Goal: Task Accomplishment & Management: Manage account settings

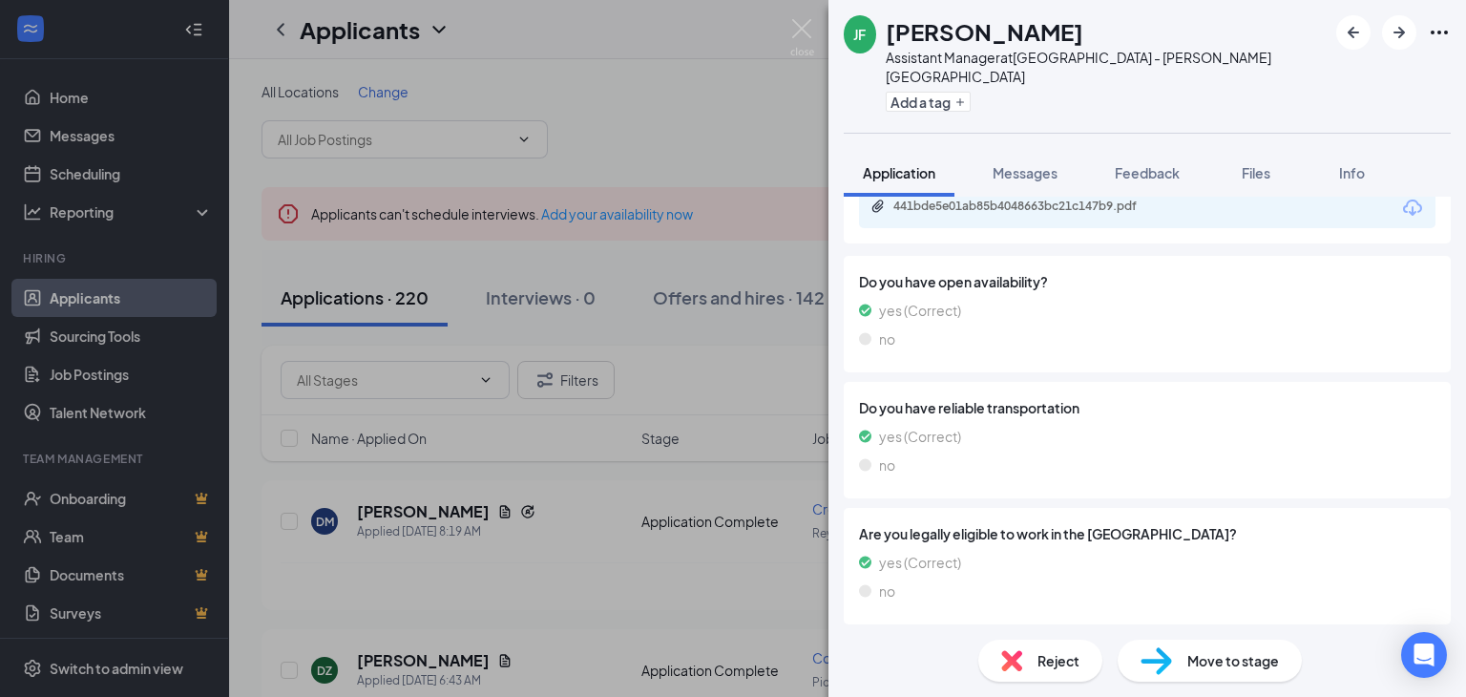
scroll to position [849, 0]
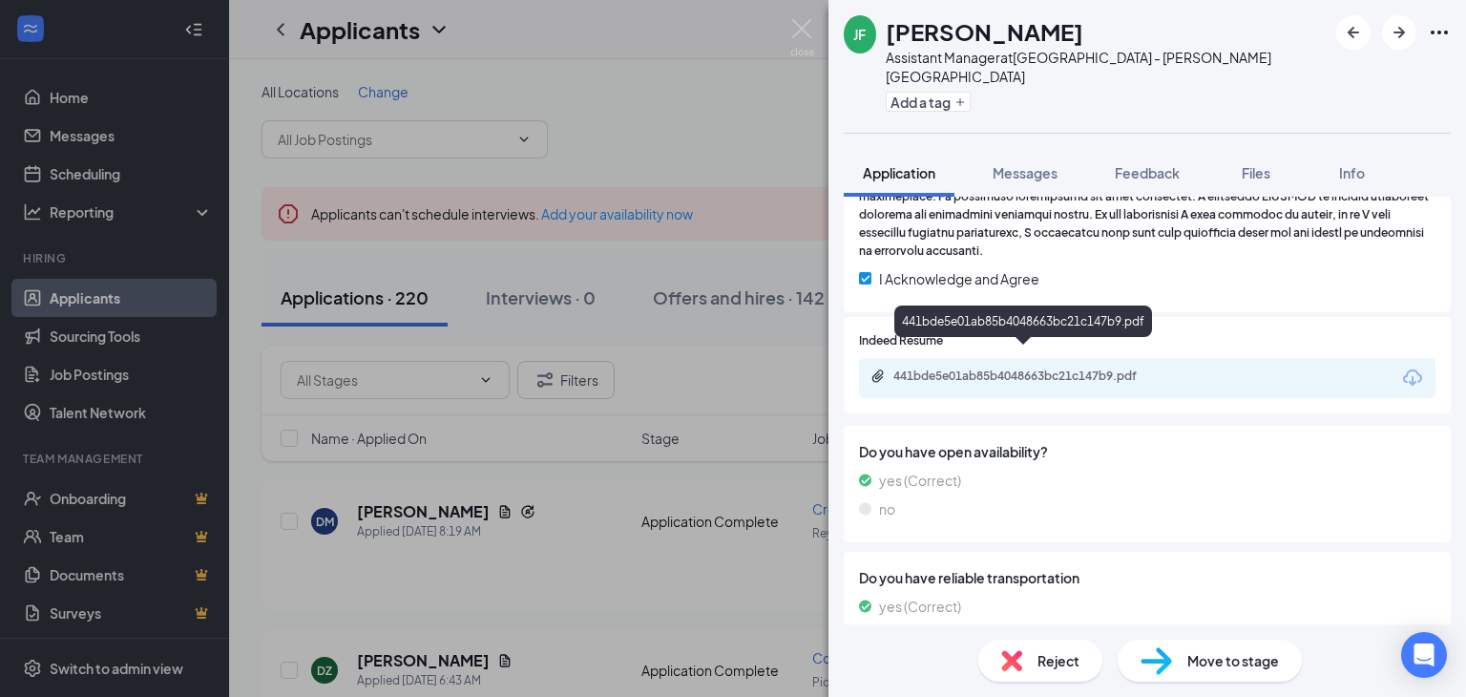
click at [954, 368] on div "441bde5e01ab85b4048663bc21c147b9.pdf" at bounding box center [1026, 375] width 267 height 15
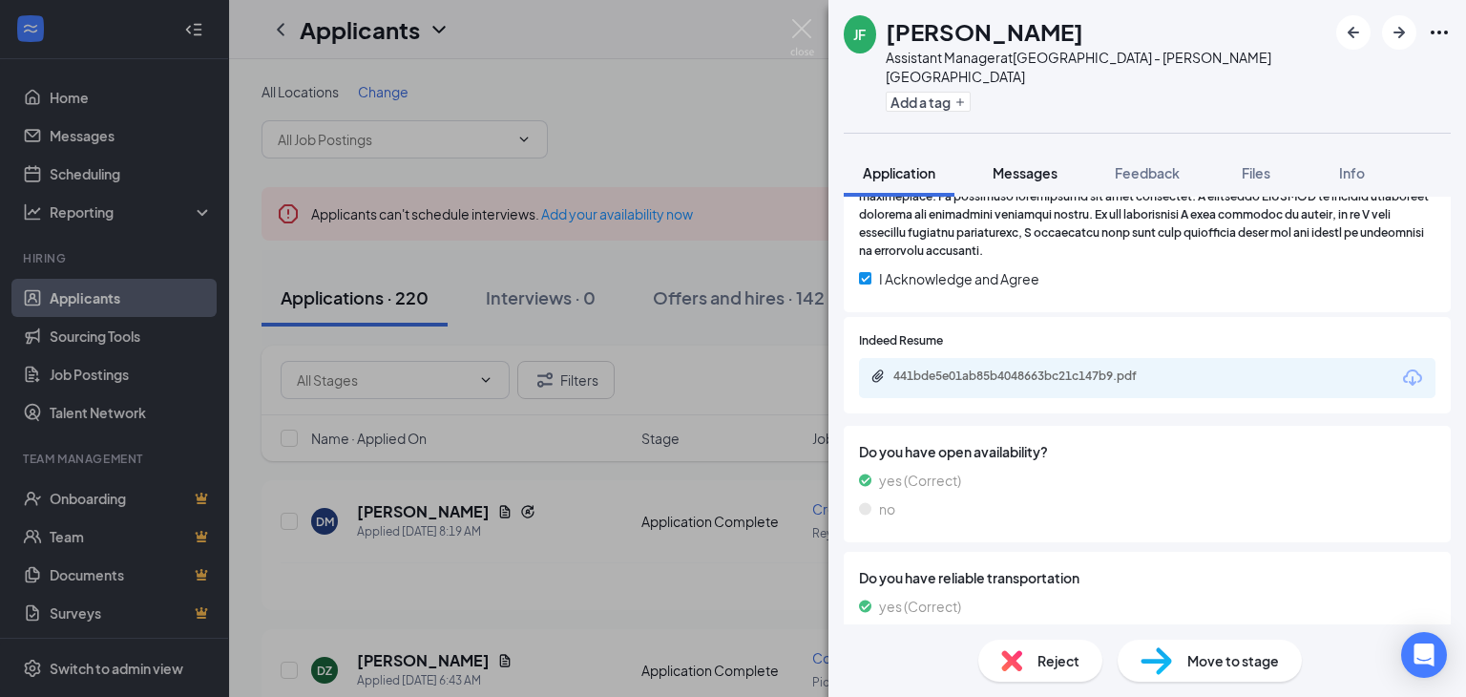
click at [1029, 164] on span "Messages" at bounding box center [1025, 172] width 65 height 17
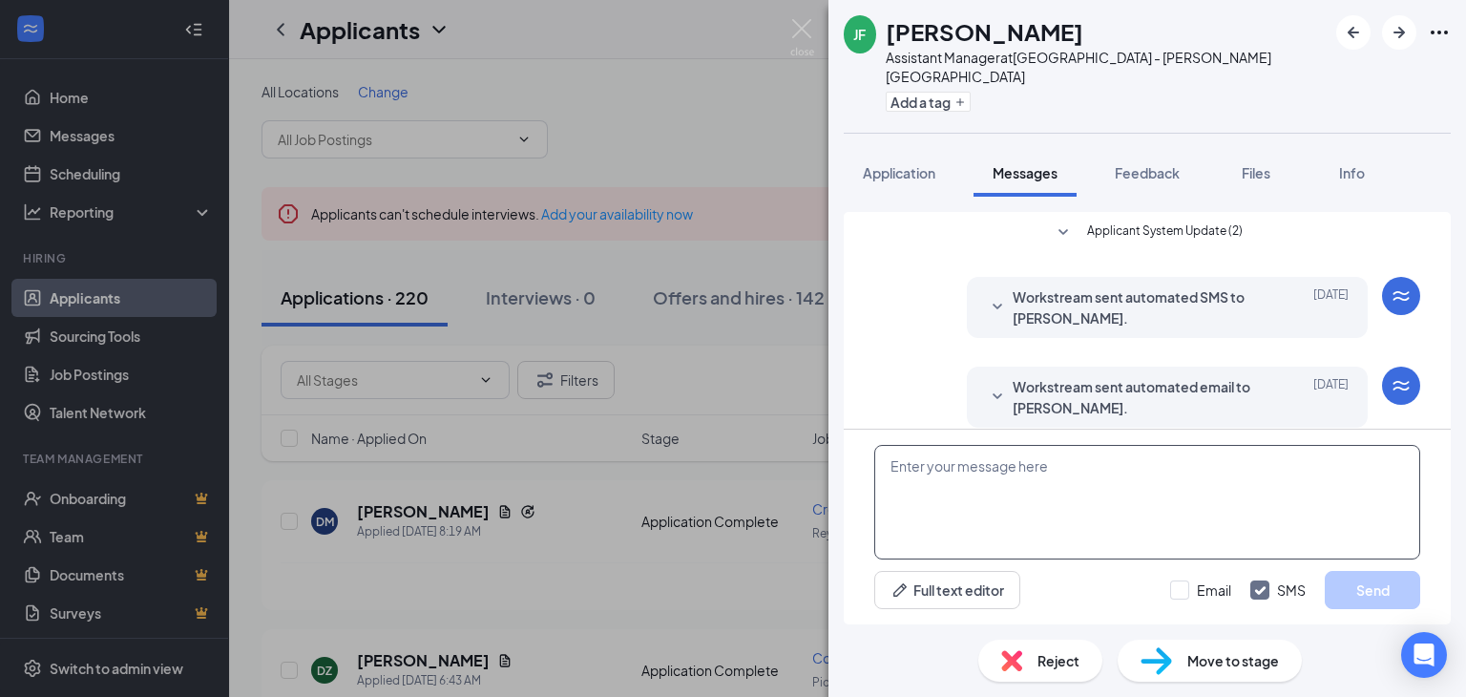
click at [1010, 491] on textarea at bounding box center [1147, 502] width 546 height 115
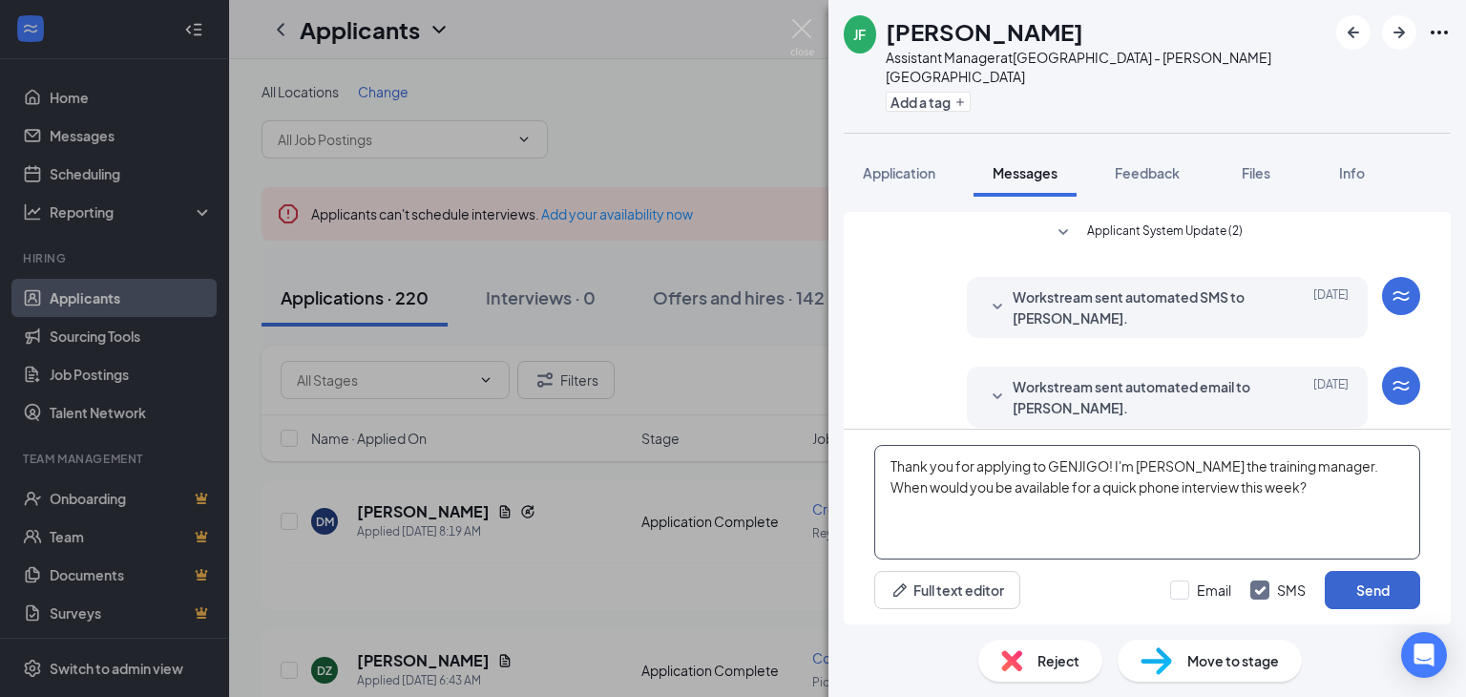
type textarea "Thank you for applying to GENJIGO! I'm John the training manager. When would yo…"
click at [1330, 597] on button "Send" at bounding box center [1372, 590] width 95 height 38
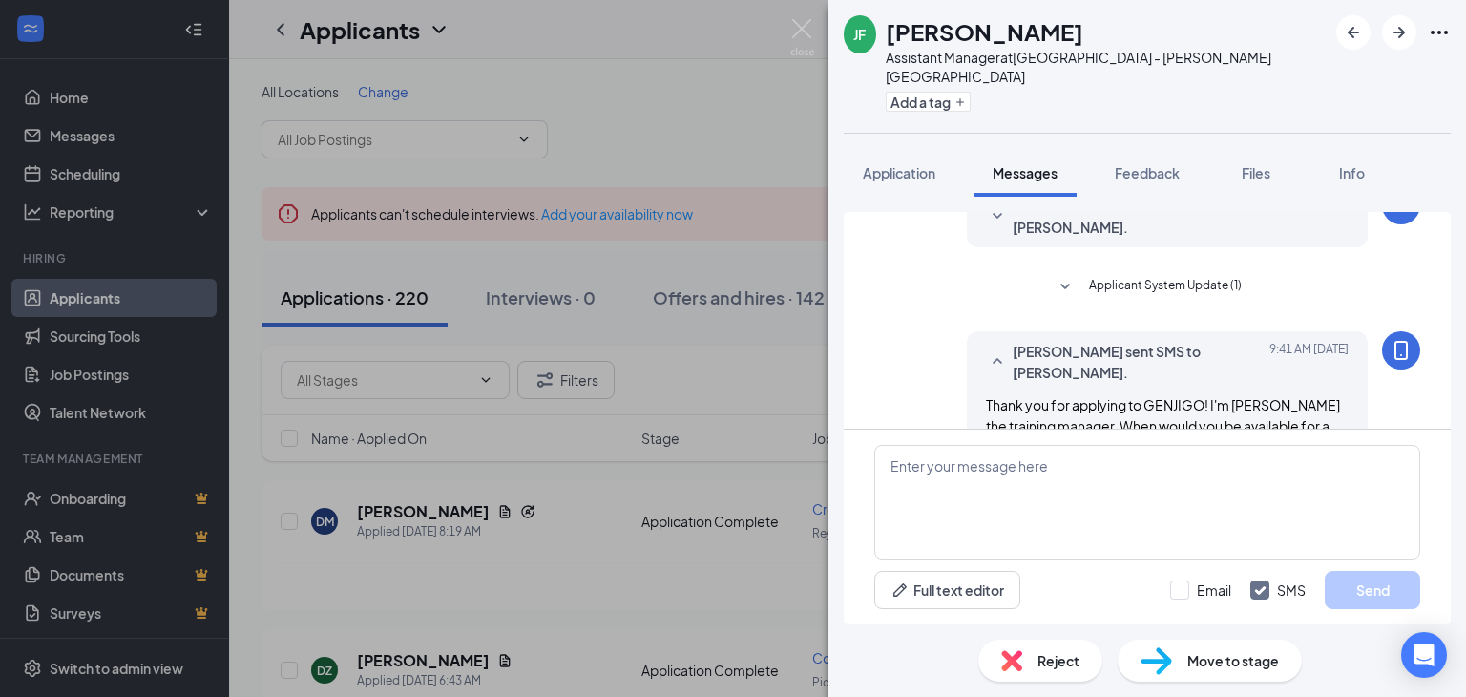
scroll to position [397, 0]
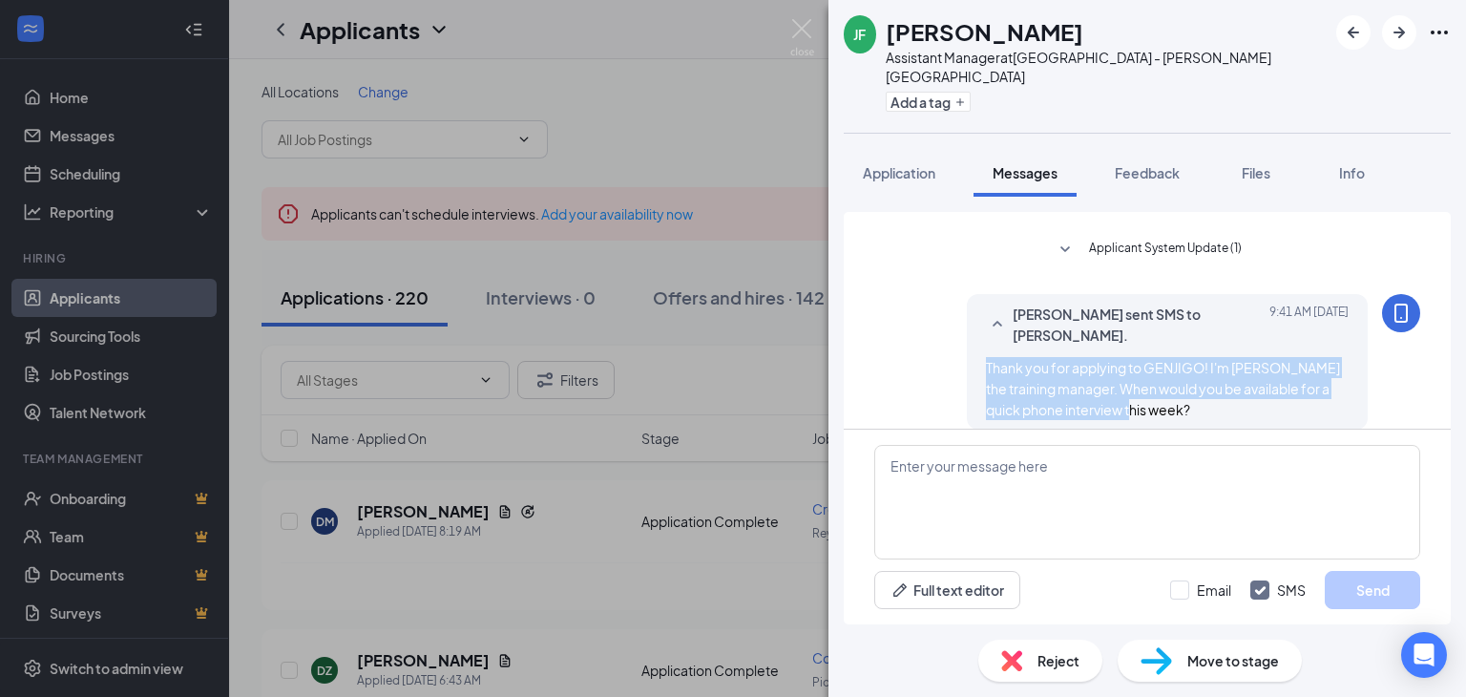
drag, startPoint x: 1099, startPoint y: 395, endPoint x: 951, endPoint y: 353, distance: 153.8
click at [951, 353] on div "John Fults-Ganey sent SMS to James Fleming. Today 9:41 AM Thank you for applyin…" at bounding box center [1147, 366] width 546 height 145
copy span "Thank you for applying to GENJIGO! I'm John the training manager. When would yo…"
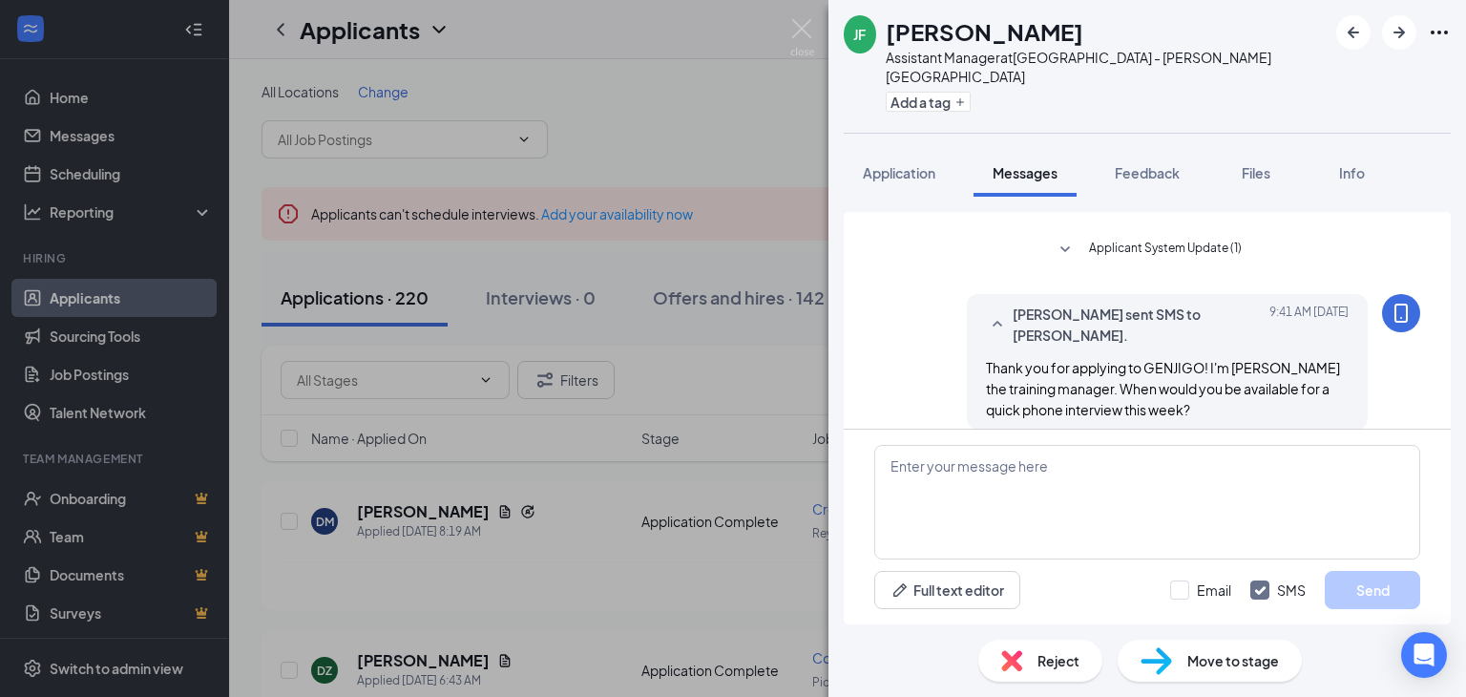
click at [1183, 659] on div "Move to stage" at bounding box center [1210, 660] width 184 height 42
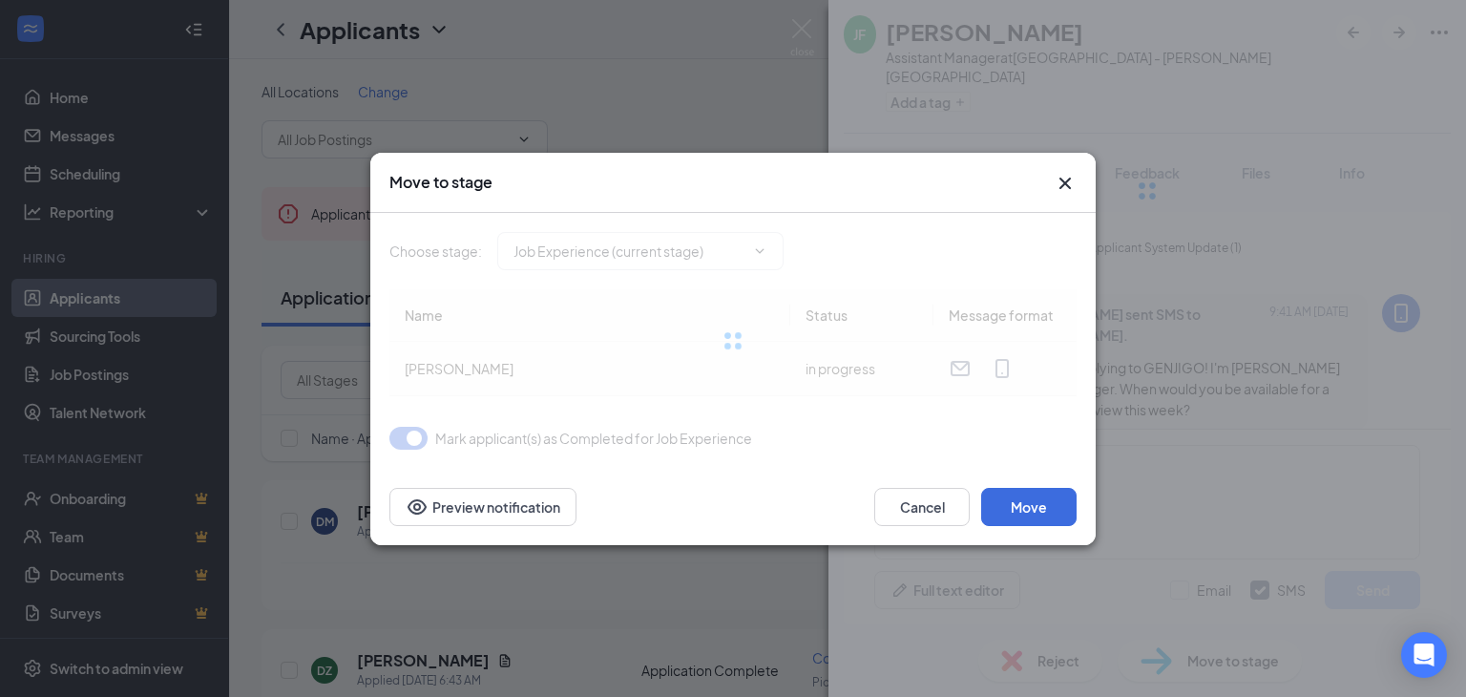
type input "Application Complete (next stage)"
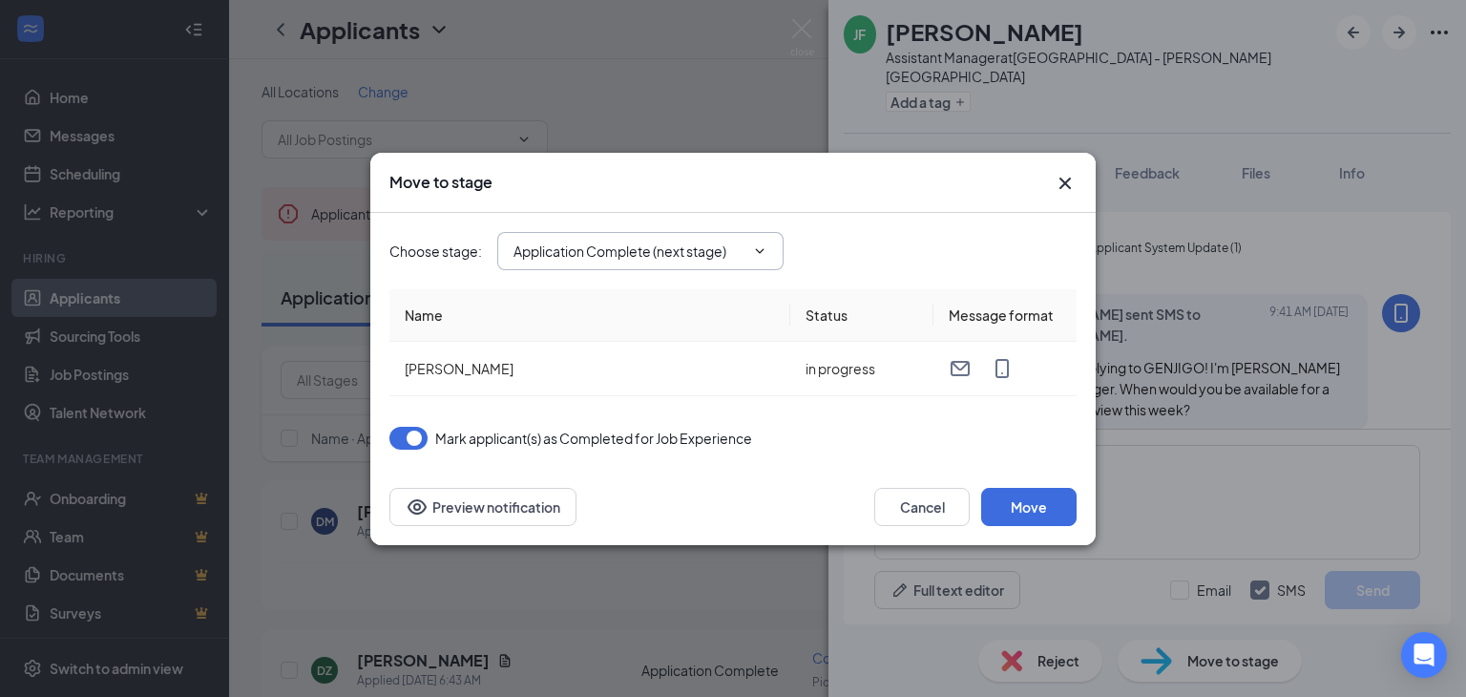
click at [737, 262] on span "Application Complete (next stage)" at bounding box center [640, 251] width 286 height 38
click at [749, 262] on span "Application Complete (next stage)" at bounding box center [640, 251] width 286 height 38
click at [765, 243] on icon "ChevronDown" at bounding box center [759, 250] width 15 height 15
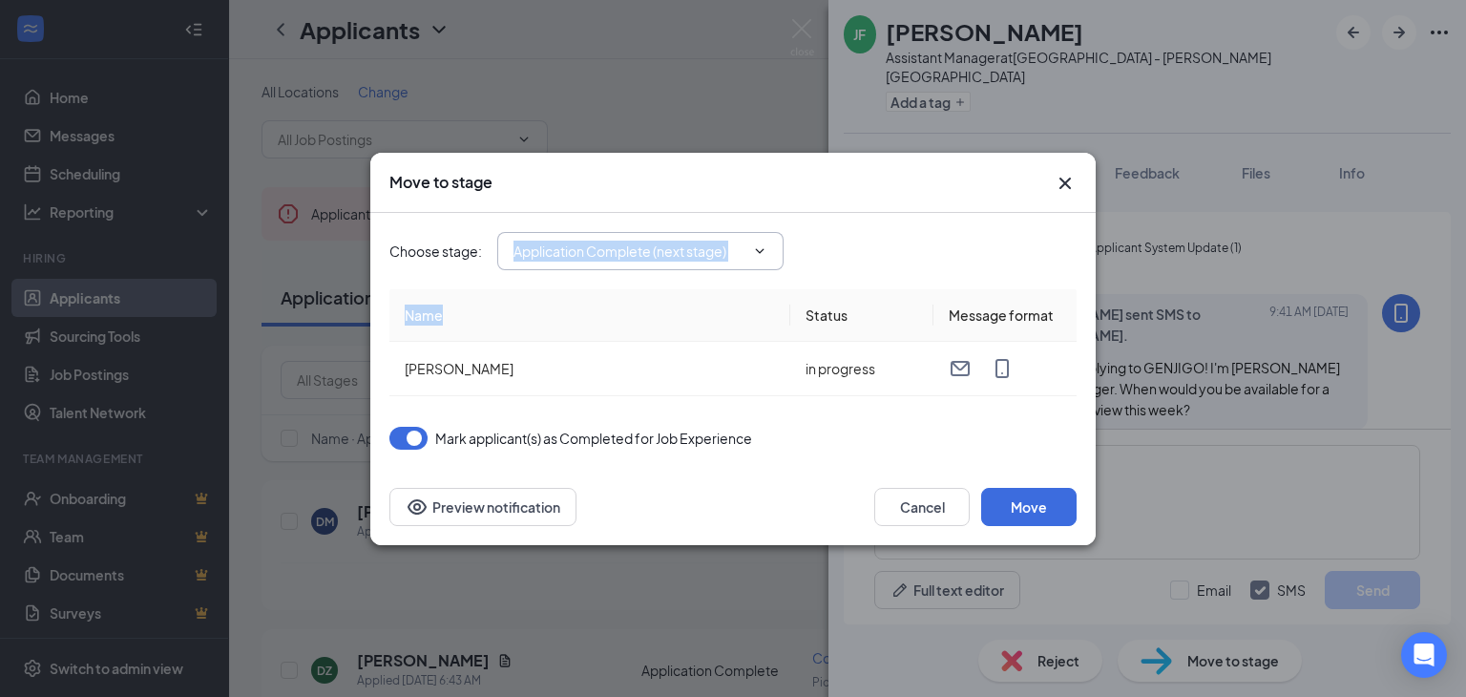
click at [765, 243] on icon "ChevronDown" at bounding box center [759, 250] width 15 height 15
click at [756, 249] on icon "ChevronDown" at bounding box center [759, 250] width 15 height 15
click at [851, 245] on div "Choose stage : Application Complete (next stage)" at bounding box center [732, 251] width 687 height 38
click at [764, 249] on icon "ChevronDown" at bounding box center [760, 250] width 9 height 5
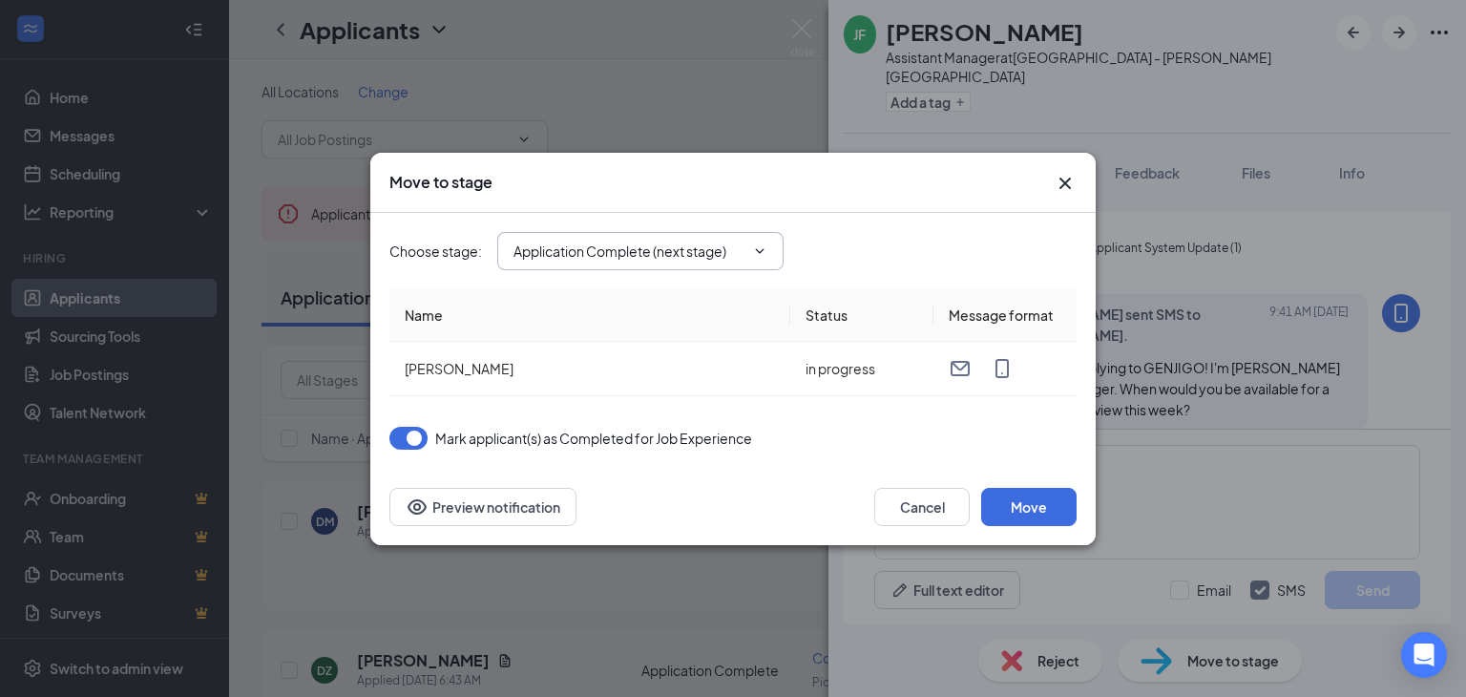
click at [764, 249] on icon "ChevronDown" at bounding box center [760, 250] width 9 height 5
click at [1070, 174] on icon "Cross" at bounding box center [1065, 183] width 23 height 23
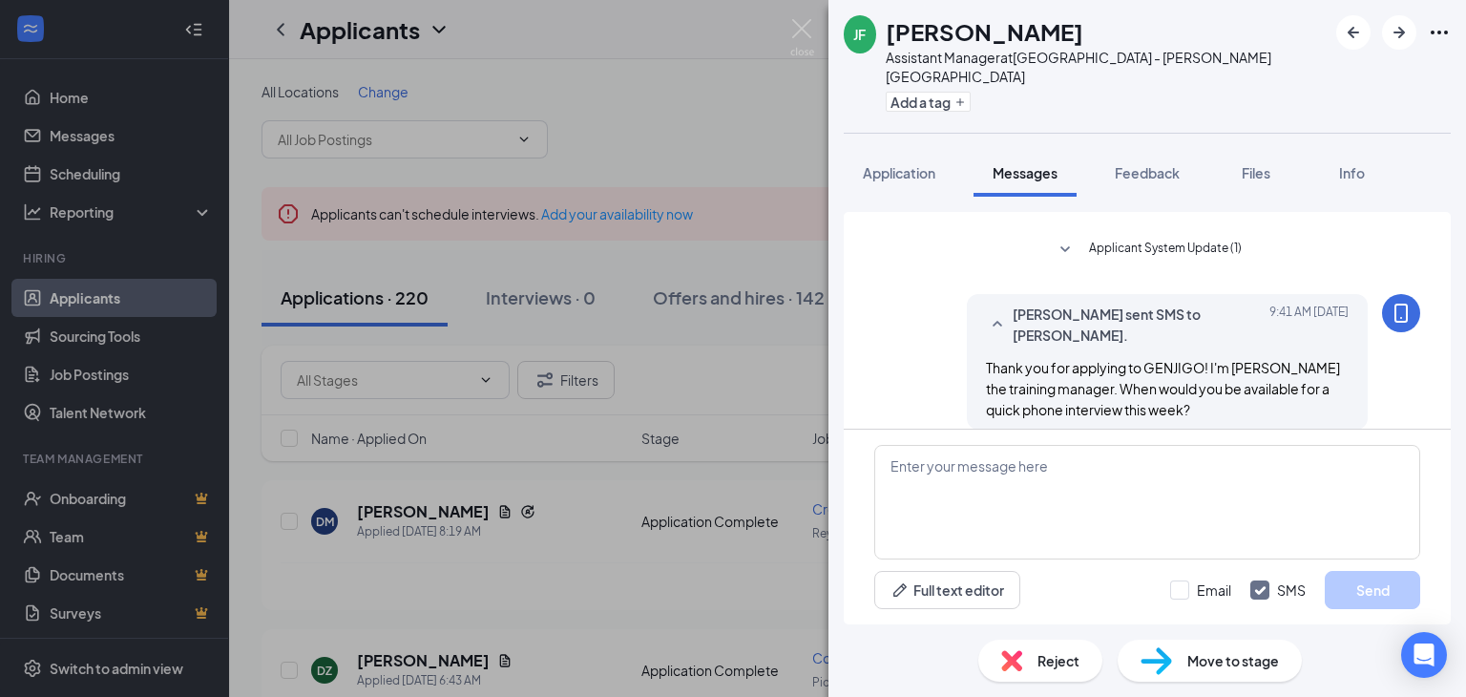
click at [1185, 656] on div "Move to stage" at bounding box center [1210, 660] width 184 height 42
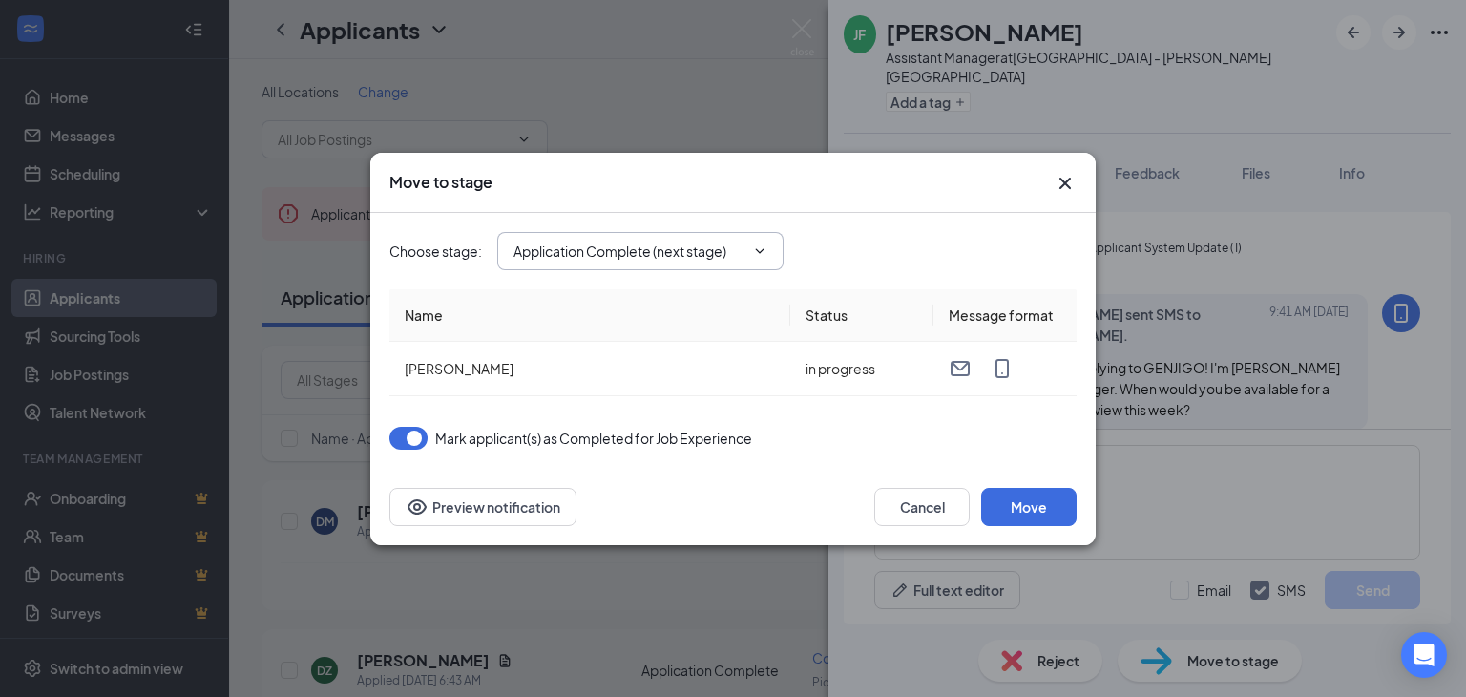
click at [734, 259] on input "Application Complete (next stage)" at bounding box center [628, 251] width 231 height 21
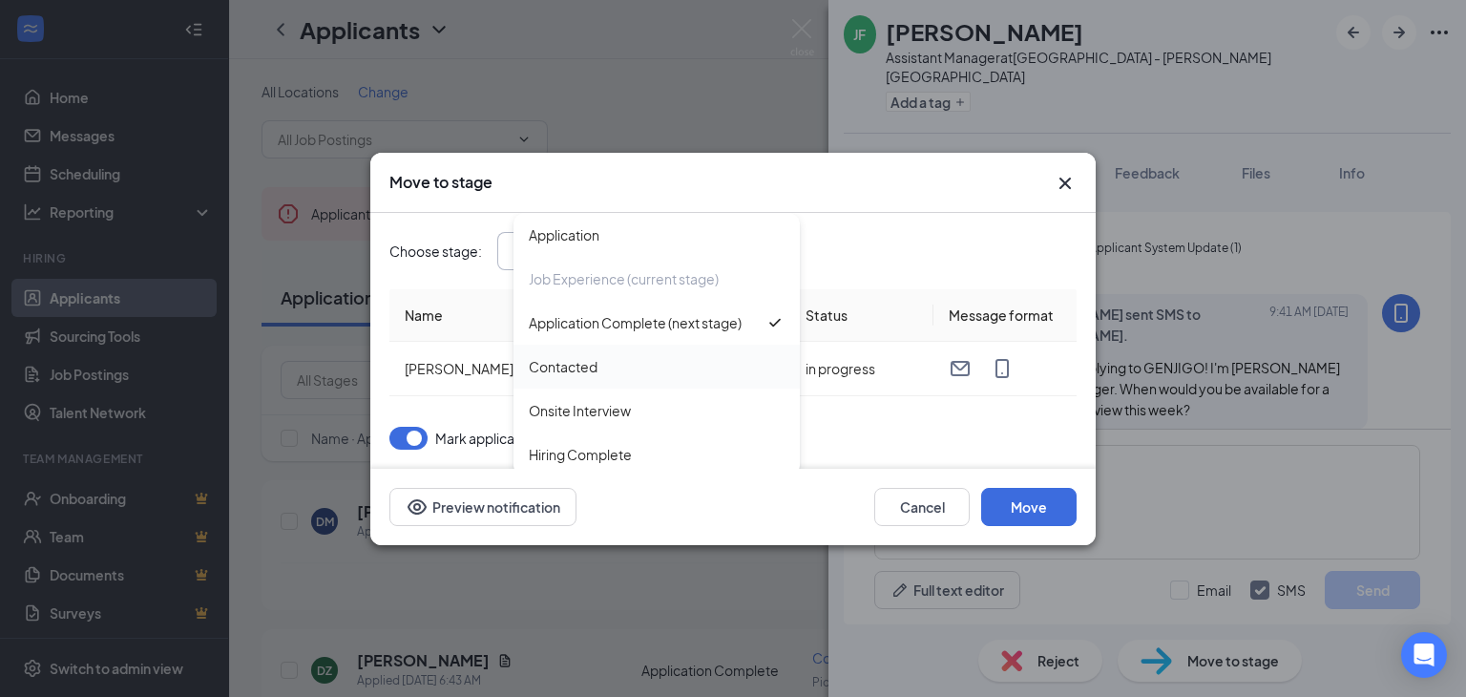
click at [632, 372] on div "Contacted" at bounding box center [657, 366] width 256 height 21
type input "Contacted"
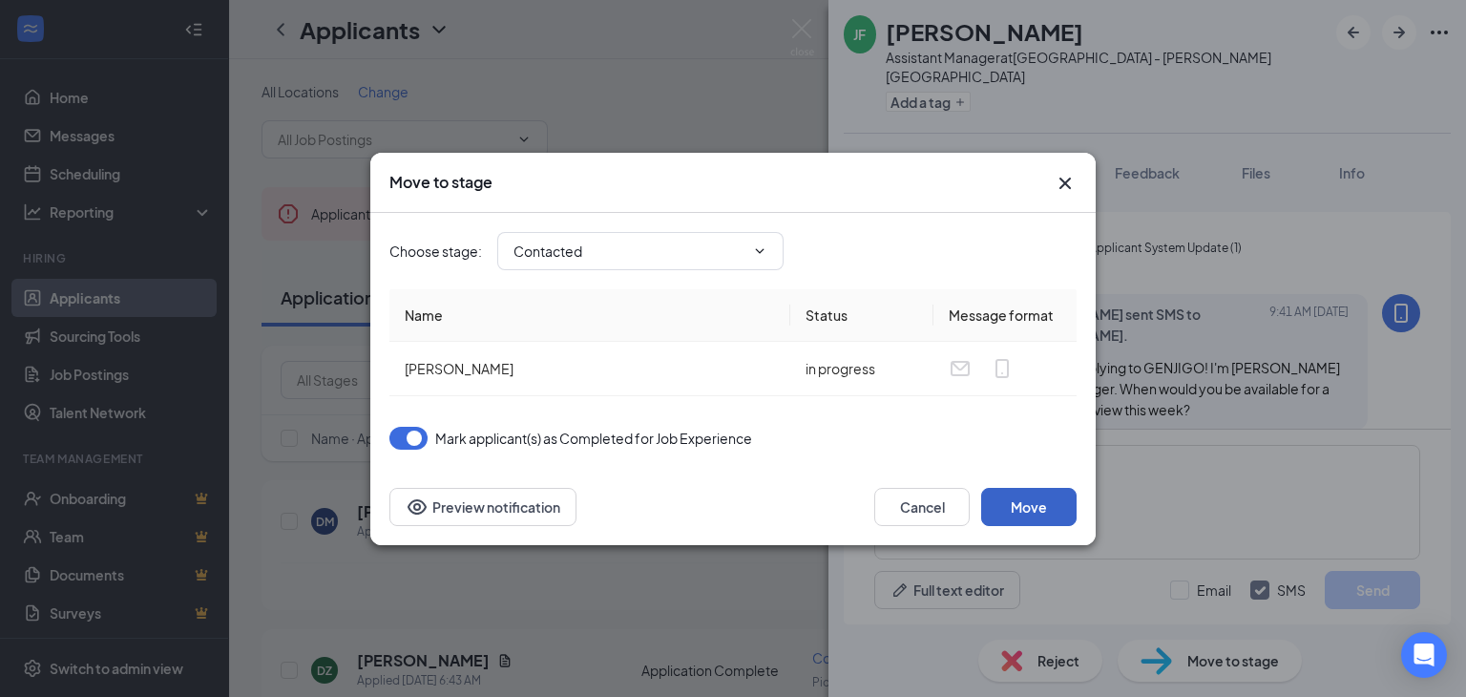
click at [1023, 501] on button "Move" at bounding box center [1028, 507] width 95 height 38
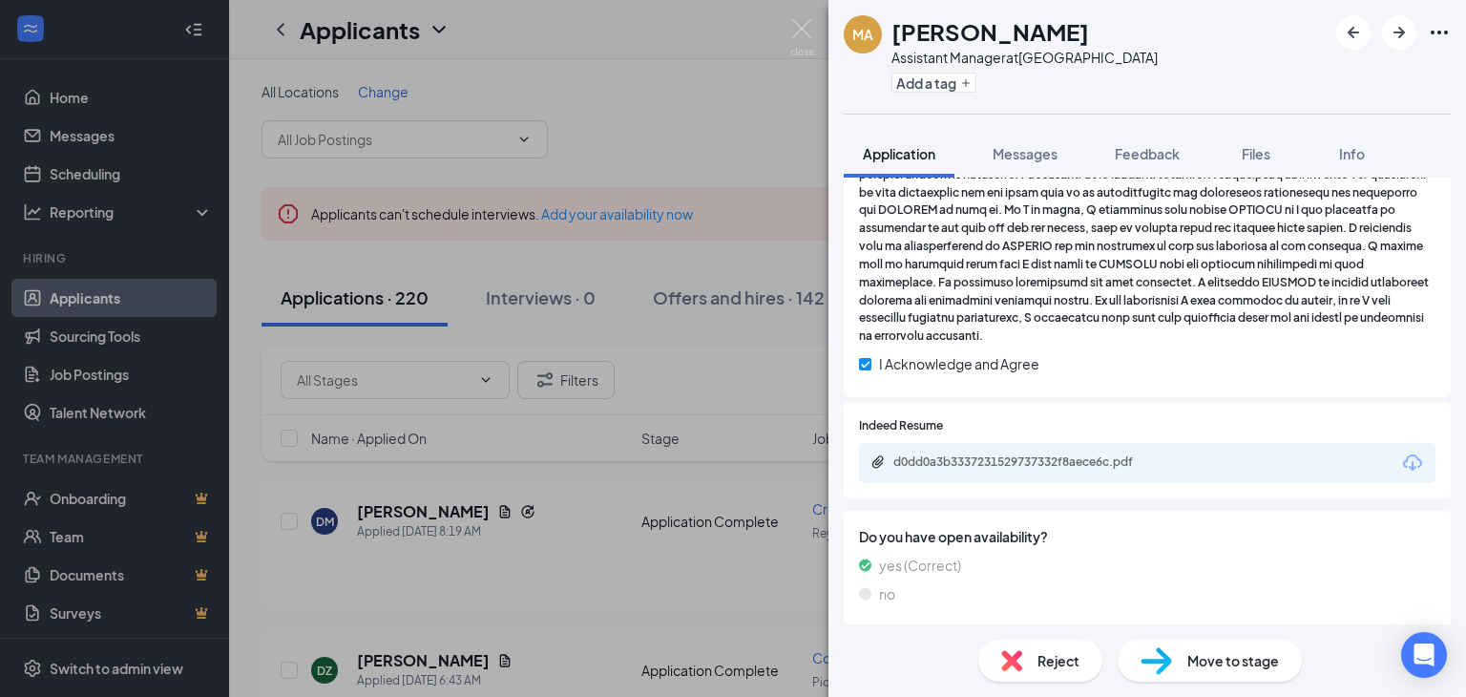
scroll to position [764, 0]
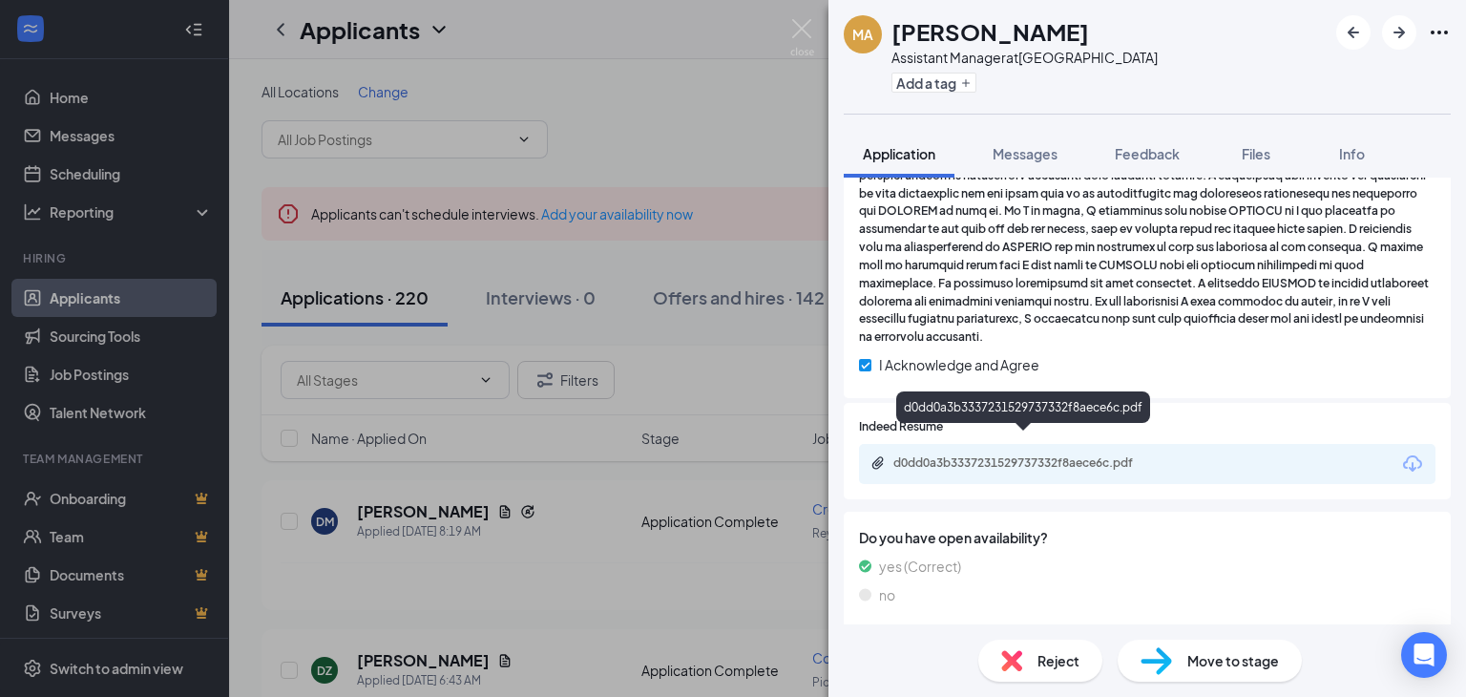
click at [1000, 455] on div "d0dd0a3b3337231529737332f8aece6c.pdf" at bounding box center [1026, 462] width 267 height 15
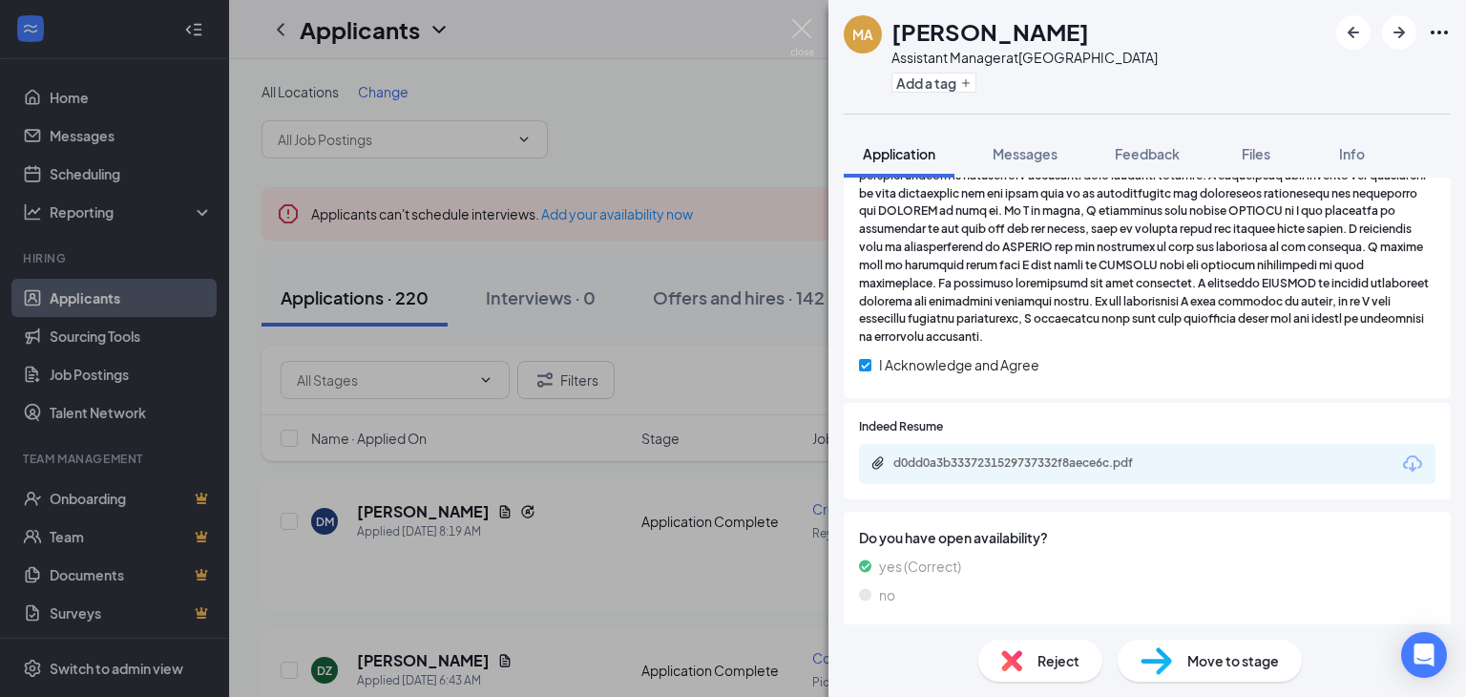
click at [1028, 654] on div "Reject" at bounding box center [1040, 660] width 124 height 42
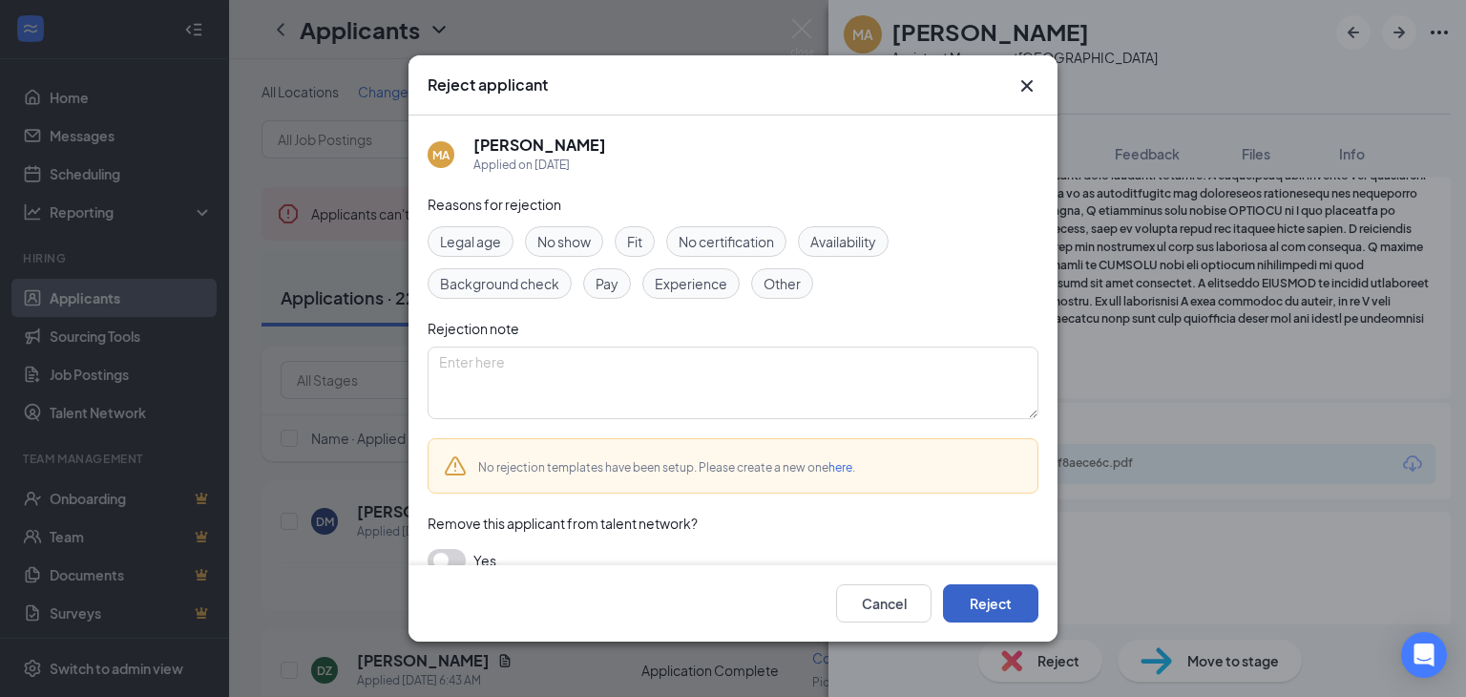
click at [1004, 608] on button "Reject" at bounding box center [990, 603] width 95 height 38
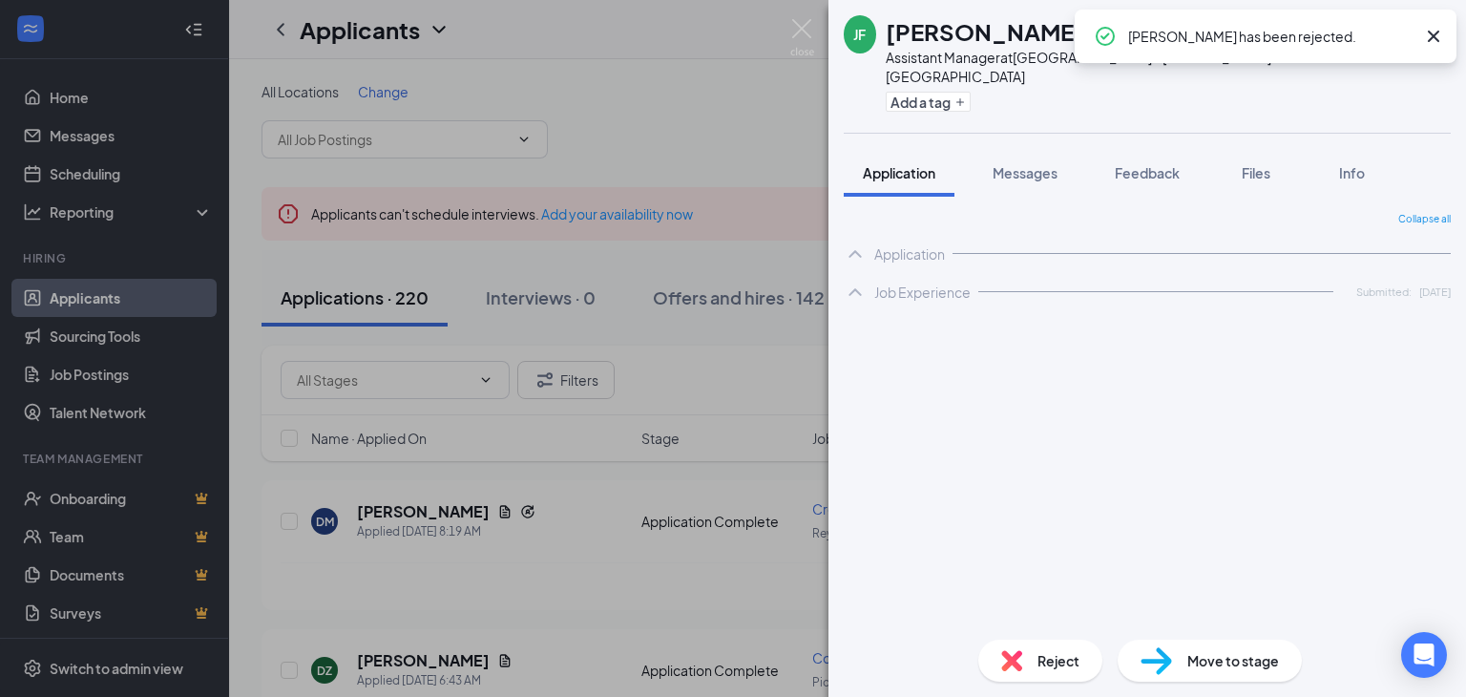
click at [796, 30] on img at bounding box center [802, 37] width 24 height 37
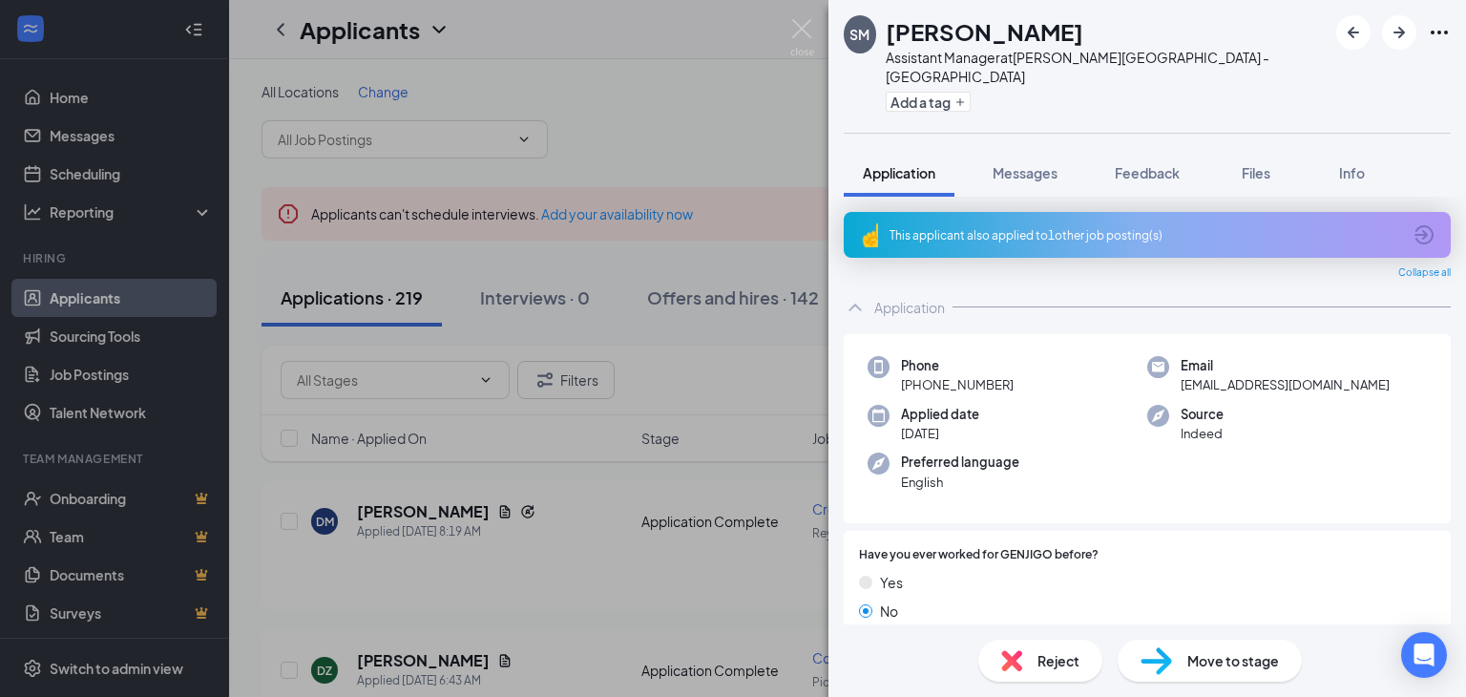
click at [939, 227] on div "This applicant also applied to 1 other job posting(s)" at bounding box center [1146, 235] width 512 height 16
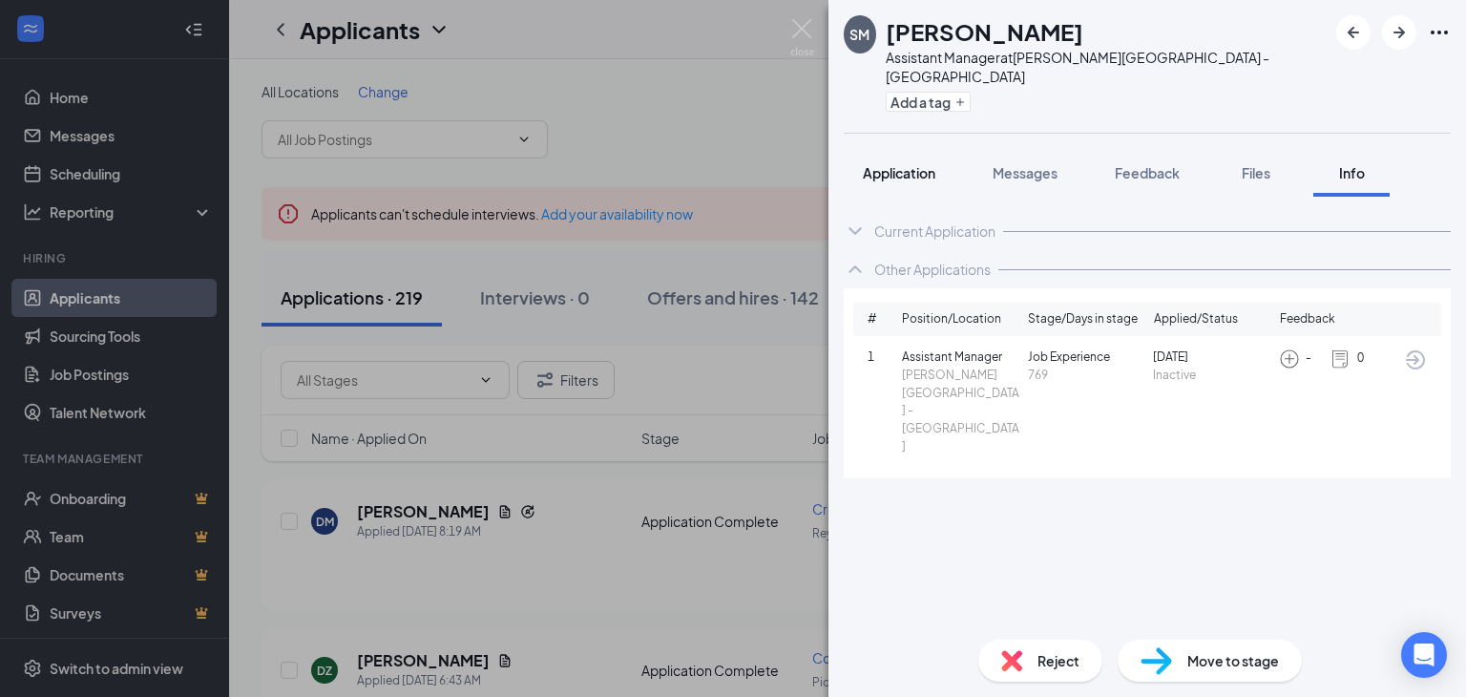
click at [881, 164] on span "Application" at bounding box center [899, 172] width 73 height 17
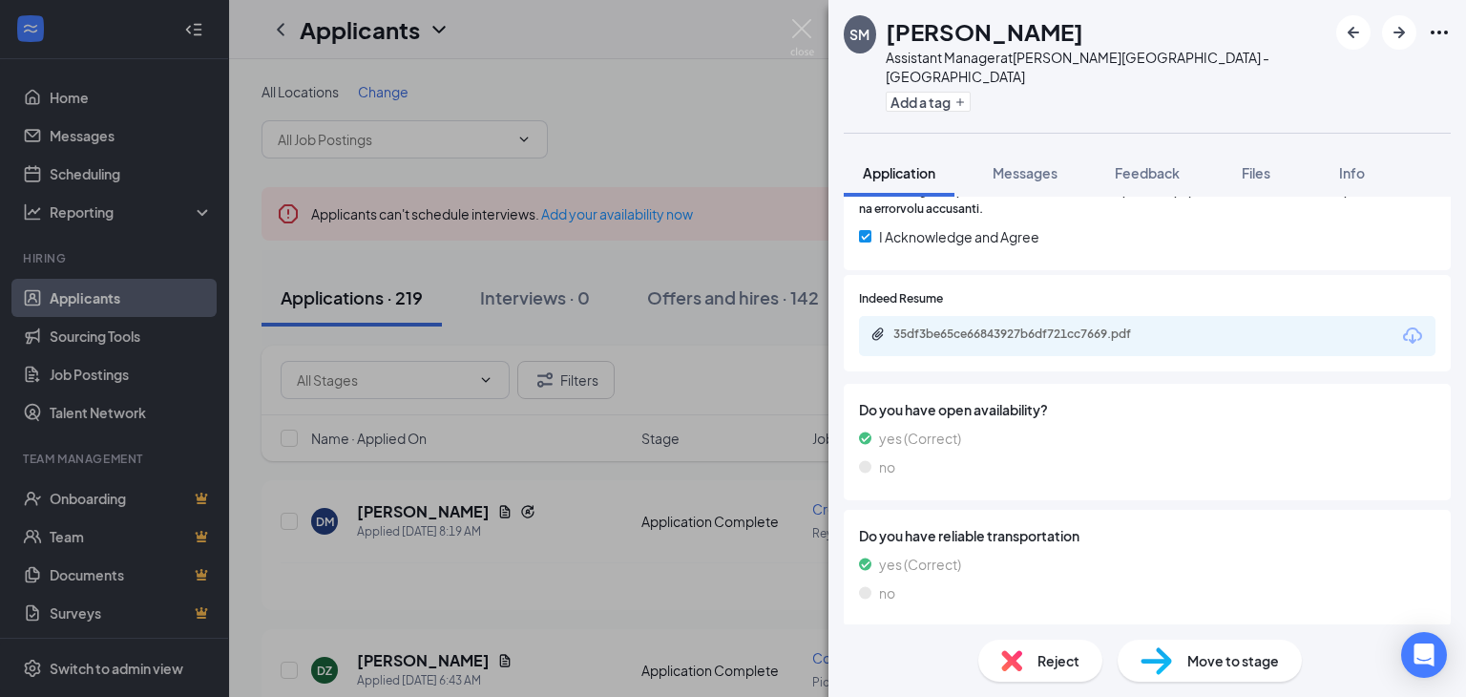
scroll to position [937, 0]
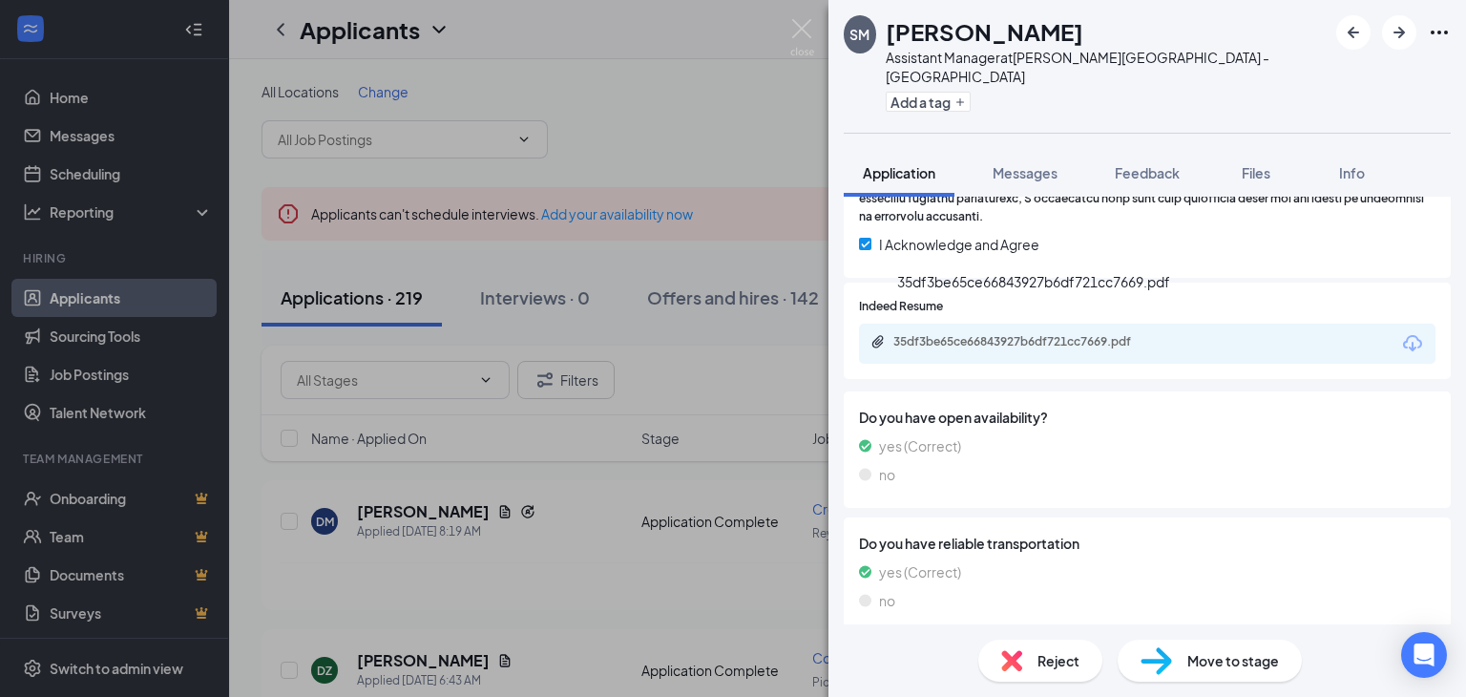
click at [972, 334] on div "35df3be65ce66843927b6df721cc7669.pdf" at bounding box center [1026, 341] width 267 height 15
click at [1055, 665] on span "Reject" at bounding box center [1058, 660] width 42 height 21
